Goal: Task Accomplishment & Management: Use online tool/utility

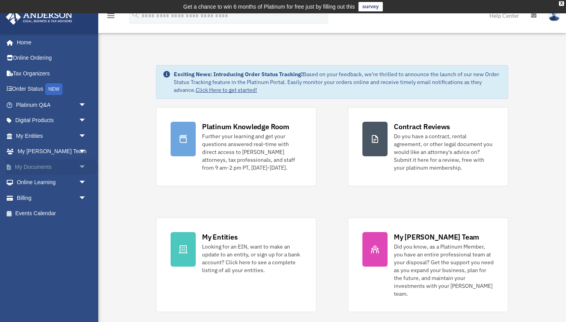
click at [45, 164] on link "My Documents arrow_drop_down" at bounding box center [52, 167] width 93 height 16
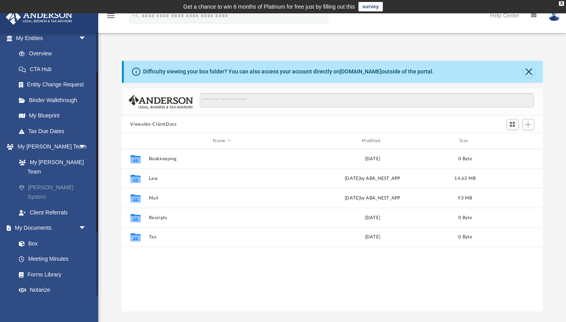
scroll to position [109, 0]
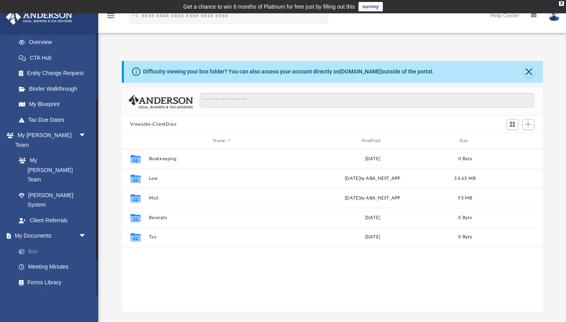
click at [41, 244] on link "Box" at bounding box center [54, 252] width 87 height 16
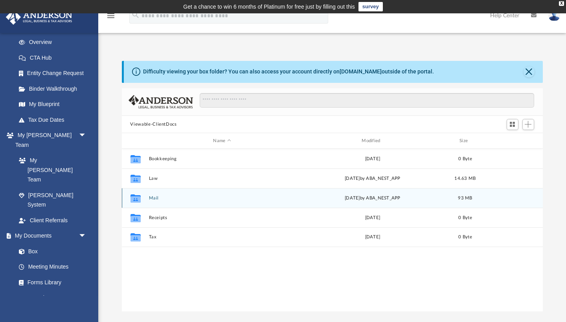
click at [155, 200] on button "Mail" at bounding box center [222, 198] width 147 height 5
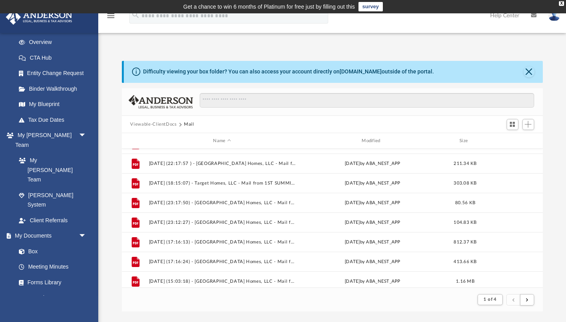
scroll to position [249, 0]
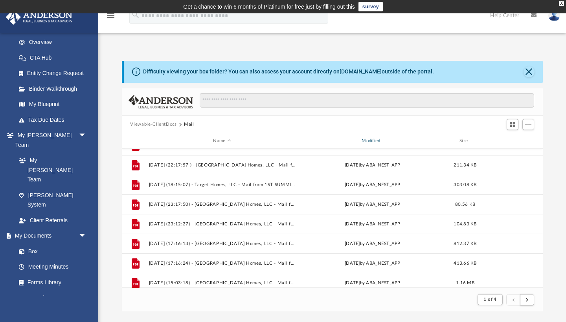
click at [373, 141] on div "Modified" at bounding box center [372, 141] width 147 height 7
click at [372, 142] on div "Modified" at bounding box center [372, 141] width 147 height 7
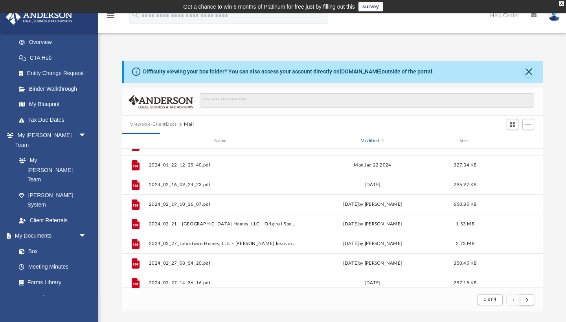
click at [372, 142] on div "Modified" at bounding box center [372, 141] width 147 height 7
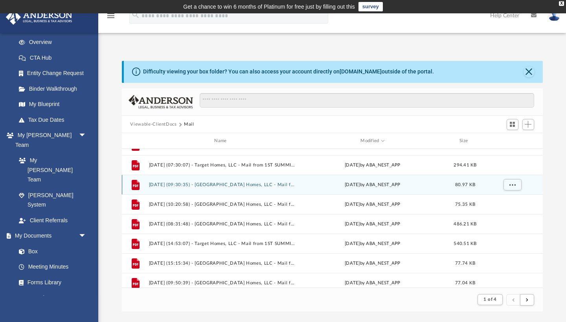
click at [248, 183] on button "2025.07.11 (09:30:35) - Johnstown Homes, LLC - Mail from KYLE GRANT KARSTENS.pdf" at bounding box center [222, 184] width 147 height 5
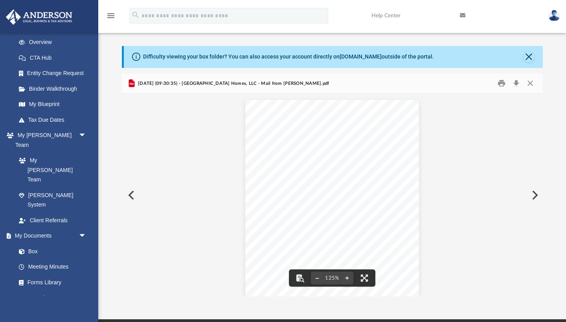
scroll to position [0, 0]
click at [532, 85] on button "Close" at bounding box center [530, 83] width 14 height 12
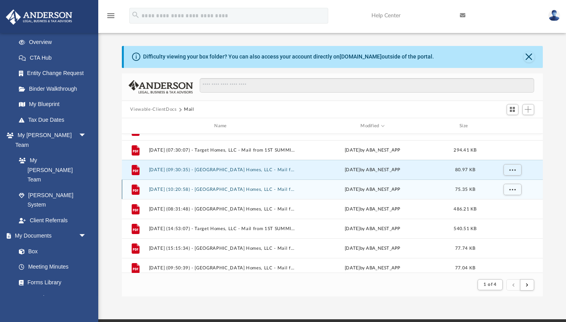
click at [372, 190] on div "Tue Jul 1 2025 by ABA_NEST_APP" at bounding box center [372, 189] width 147 height 7
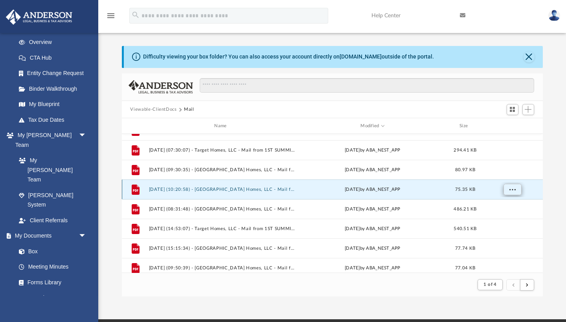
click at [512, 191] on span "More options" at bounding box center [512, 190] width 6 height 4
click at [507, 212] on ul "Preview Download" at bounding box center [505, 214] width 32 height 34
click at [506, 207] on li "Preview" at bounding box center [505, 205] width 23 height 8
